Goal: Information Seeking & Learning: Check status

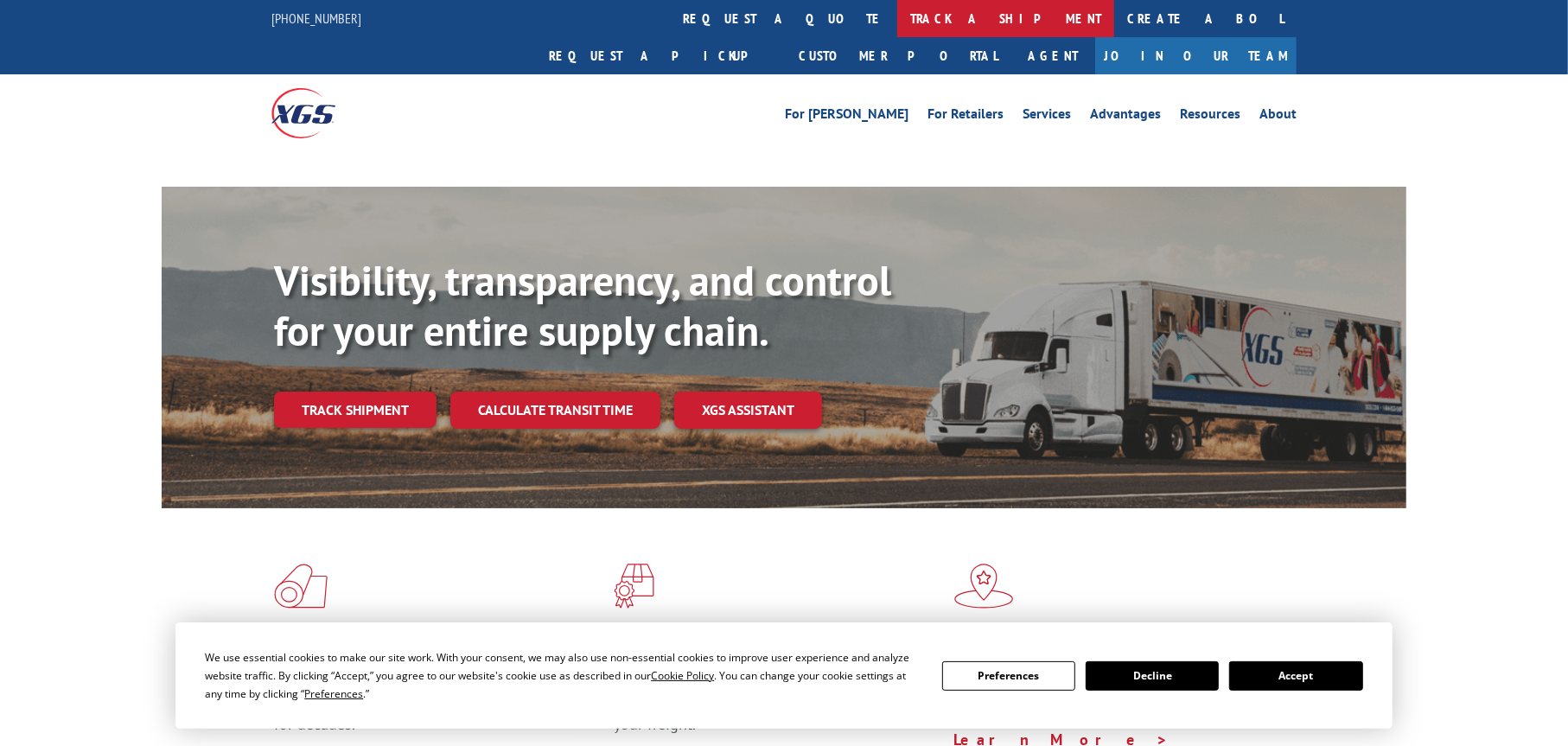
click at [897, 12] on link "track a shipment" at bounding box center [1004, 19] width 217 height 37
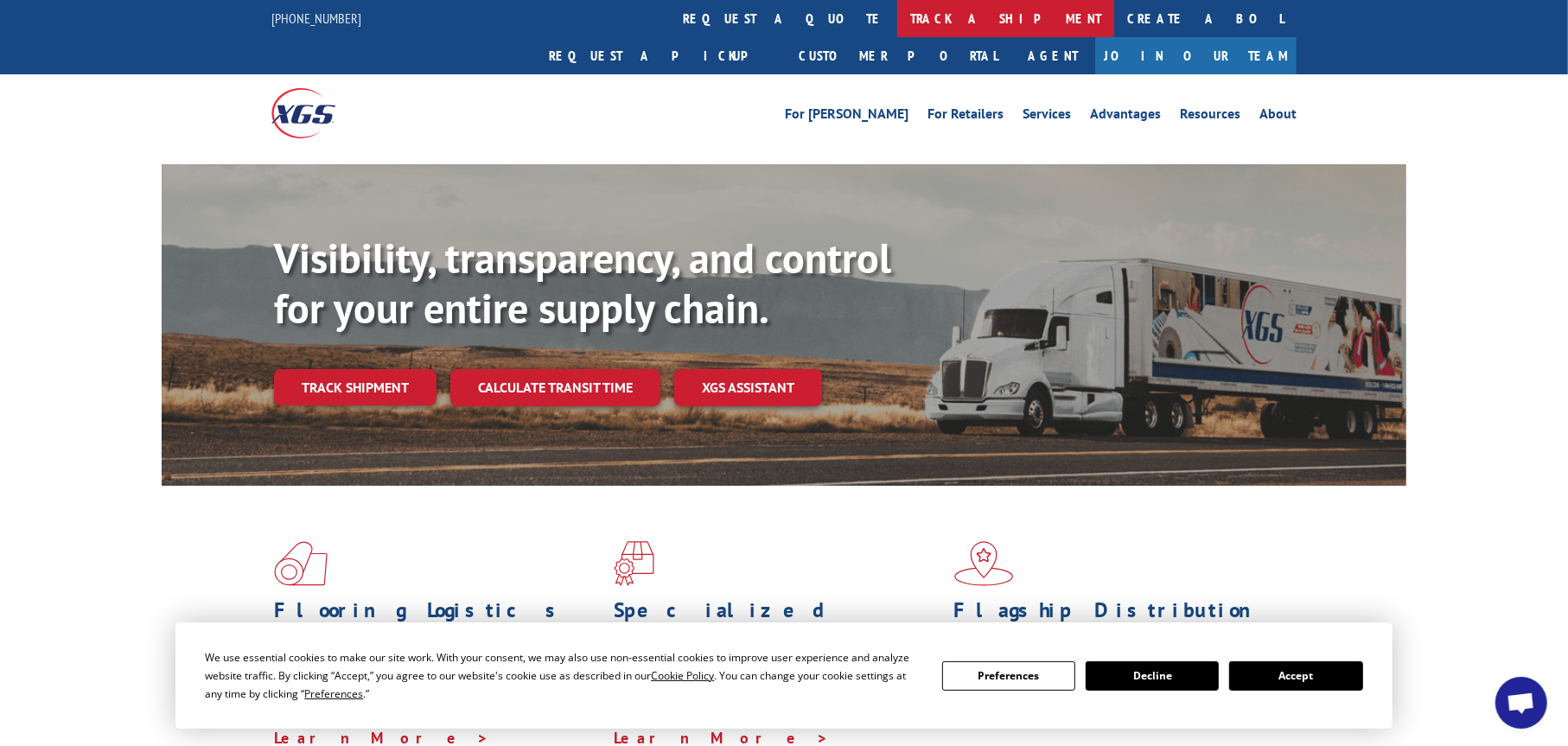
click at [897, 12] on link "track a shipment" at bounding box center [1004, 19] width 217 height 37
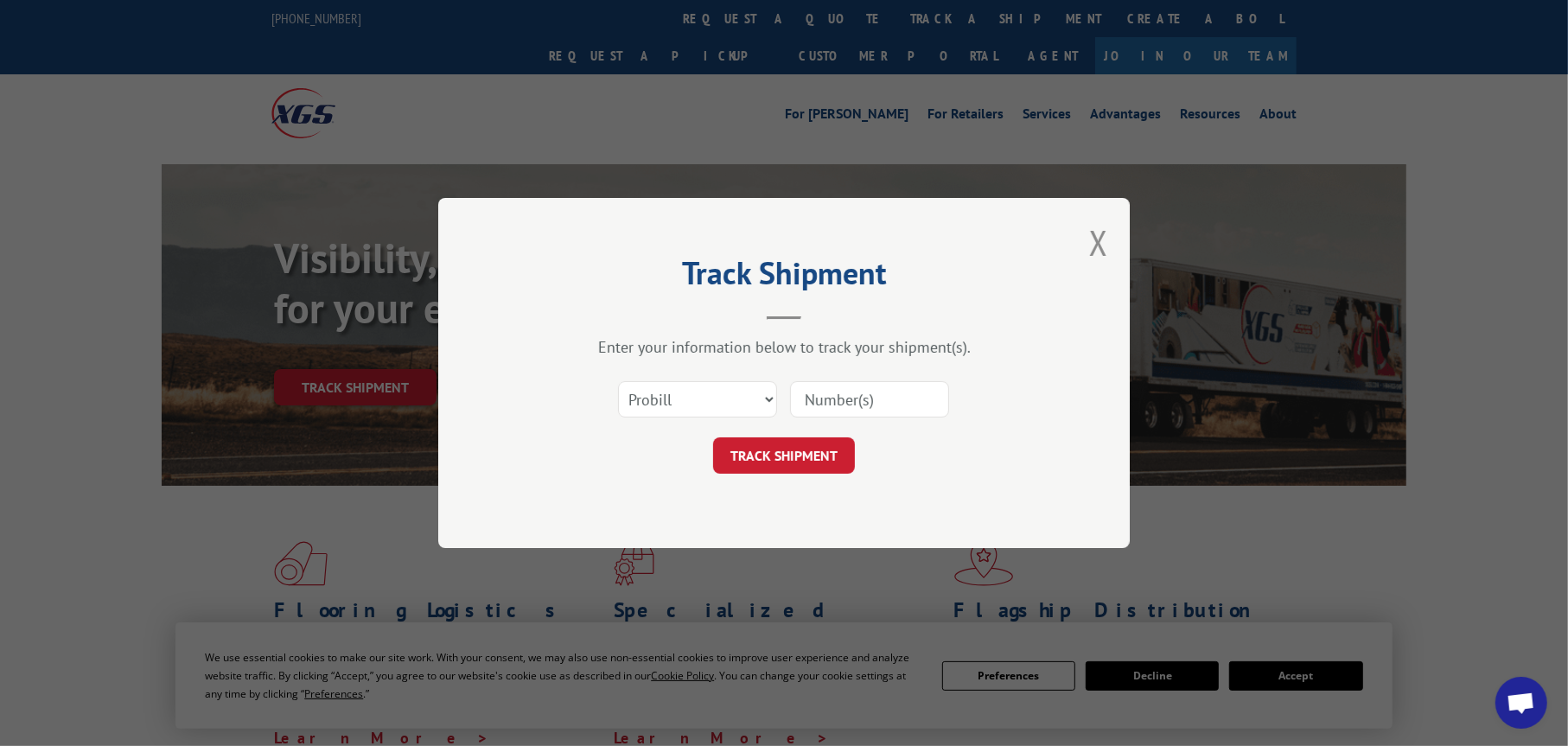
click at [831, 380] on div at bounding box center [869, 399] width 159 height 40
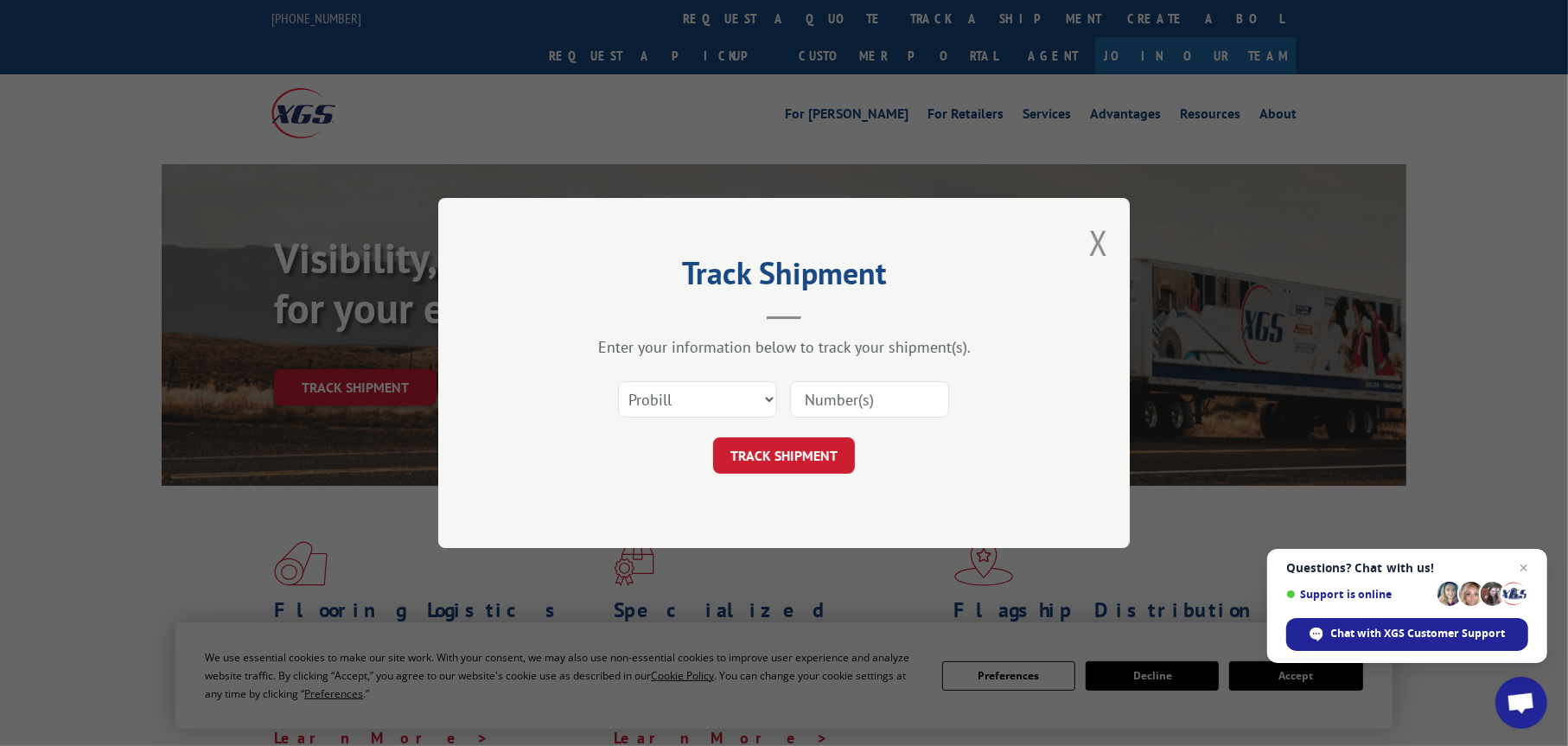
click at [821, 396] on input at bounding box center [869, 399] width 159 height 36
paste input "17476207"
type input "17476207"
click at [798, 470] on button "TRACK SHIPMENT" at bounding box center [784, 455] width 141 height 36
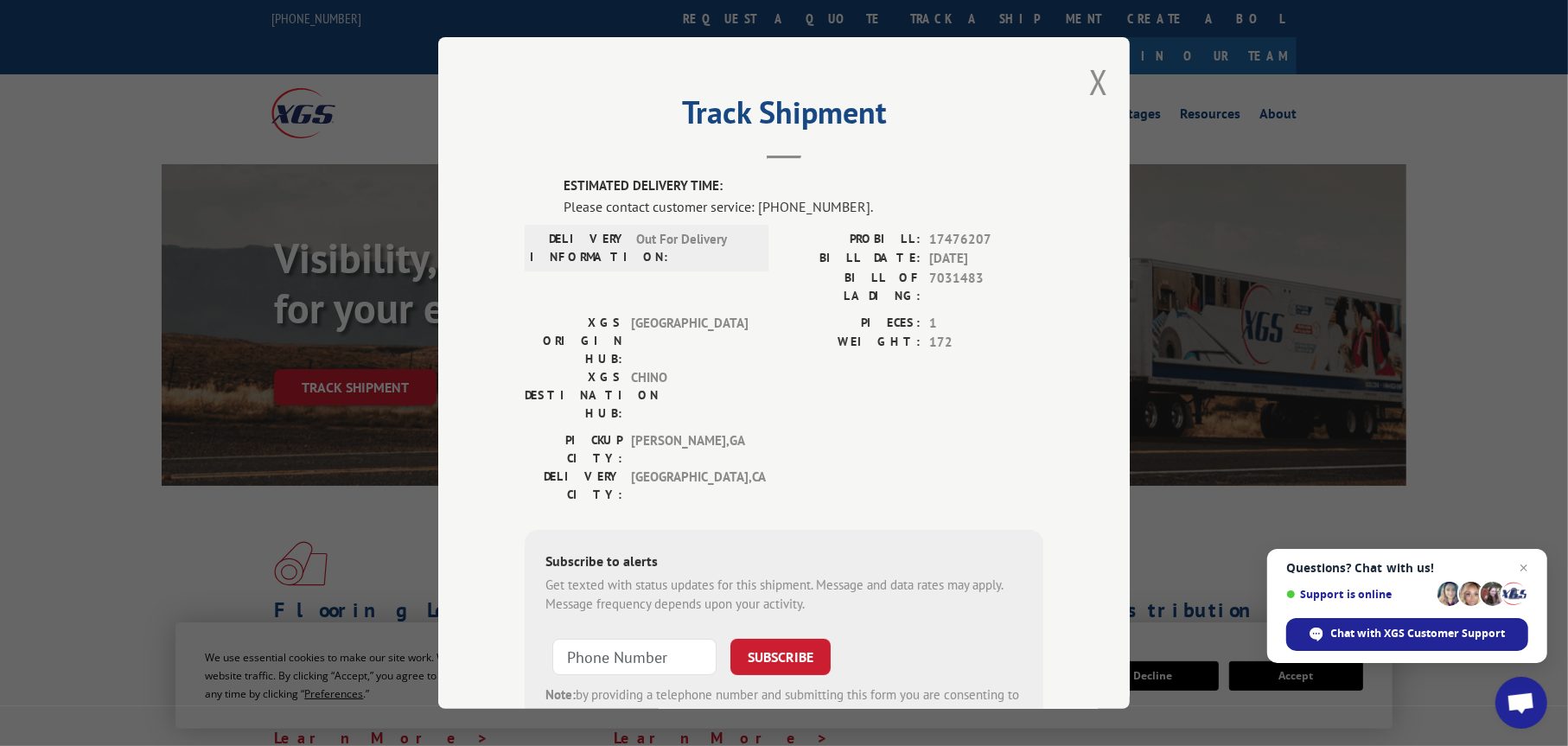
click at [637, 238] on span "Out For Delivery" at bounding box center [694, 247] width 116 height 36
click at [1100, 71] on button "Close modal" at bounding box center [1098, 81] width 19 height 46
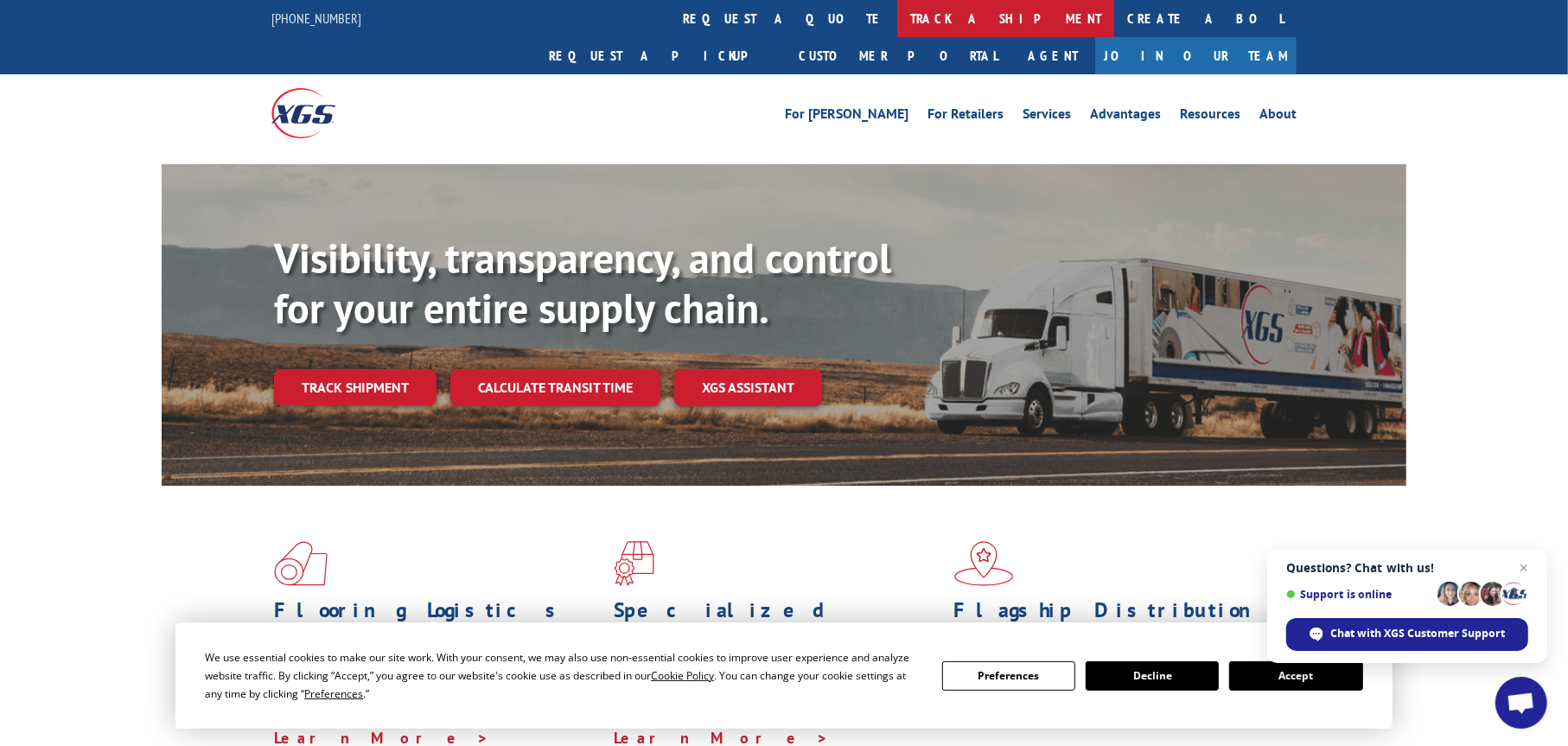
click at [897, 29] on link "track a shipment" at bounding box center [1004, 19] width 217 height 37
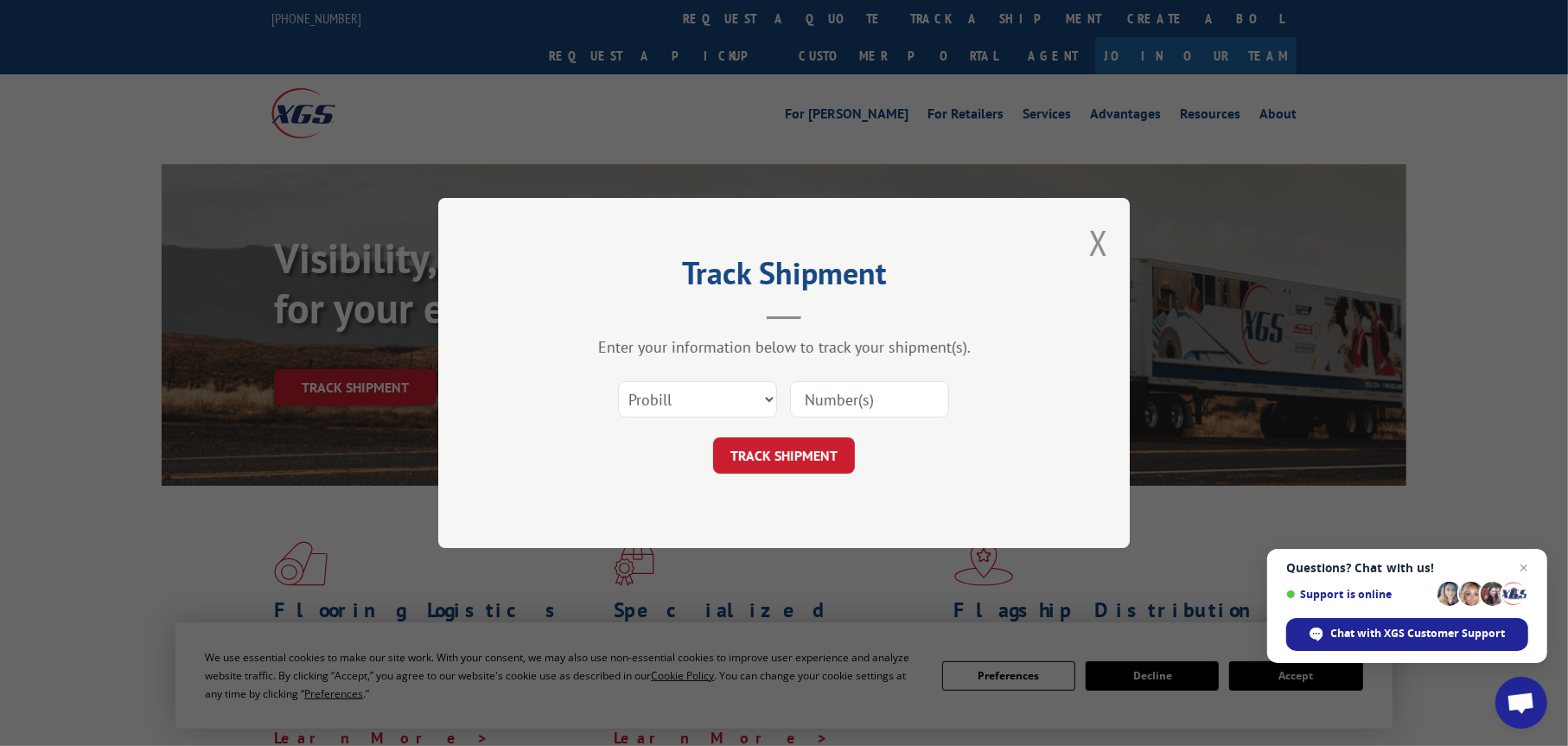
click at [829, 396] on input at bounding box center [869, 399] width 159 height 36
paste input "17476207"
type input "17476207"
click at [782, 450] on button "TRACK SHIPMENT" at bounding box center [784, 455] width 141 height 36
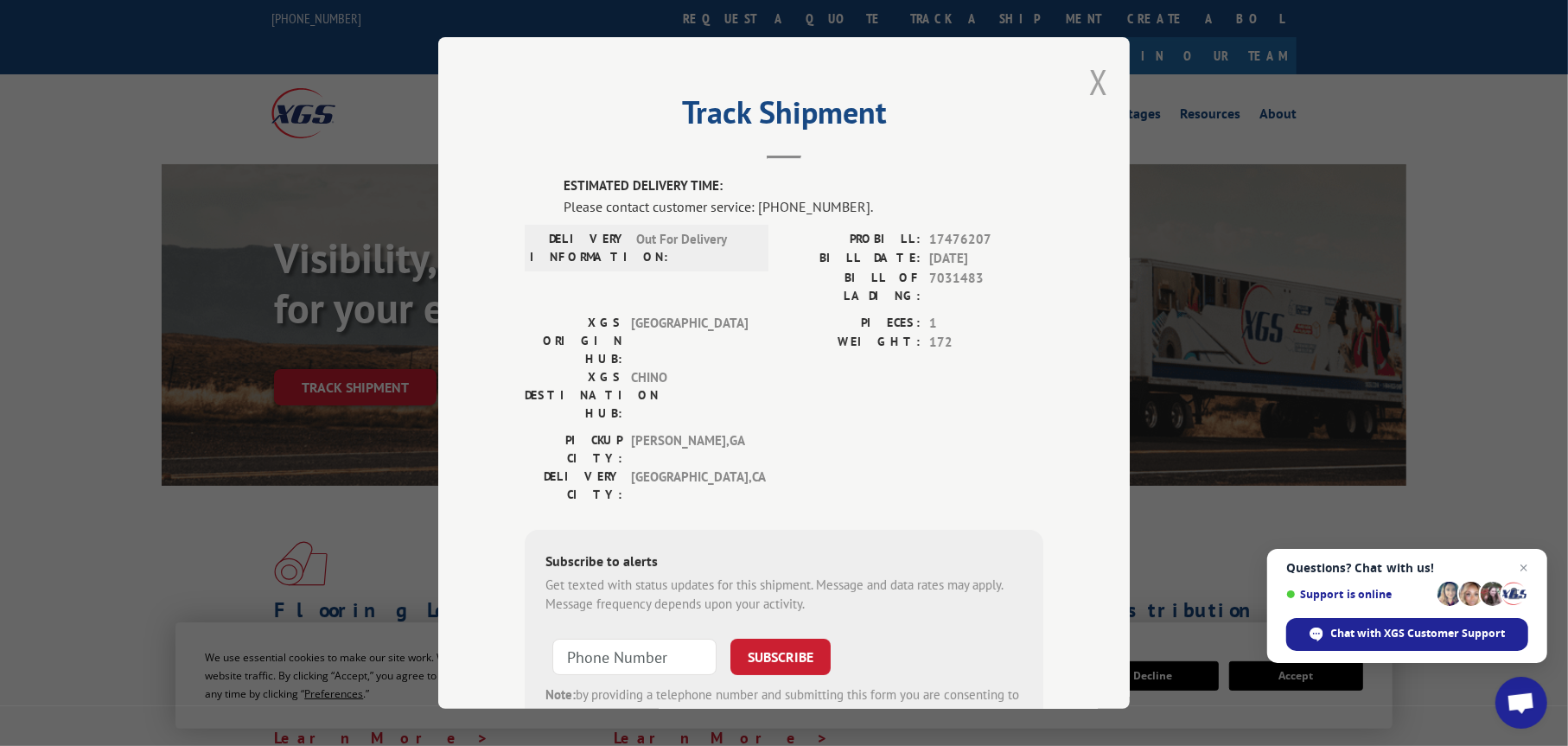
click at [1090, 88] on button "Close modal" at bounding box center [1098, 81] width 19 height 46
